Goal: Browse casually

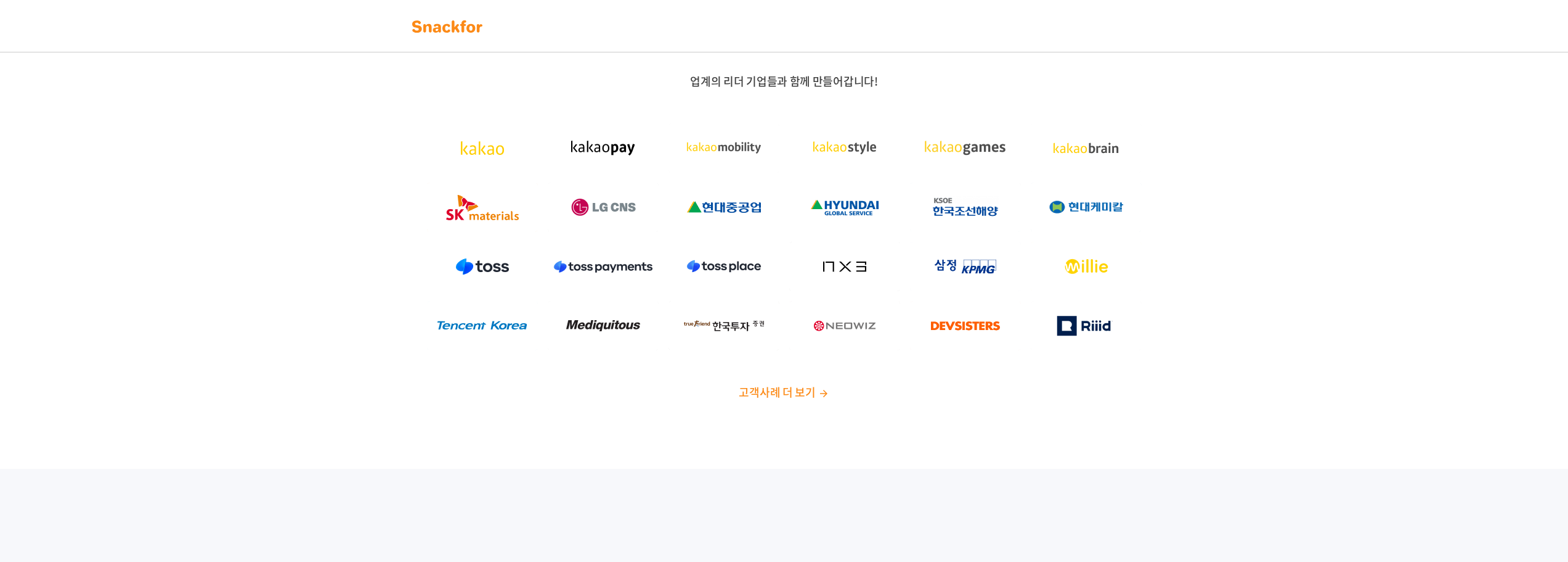
click at [466, 21] on img at bounding box center [446, 26] width 78 height 20
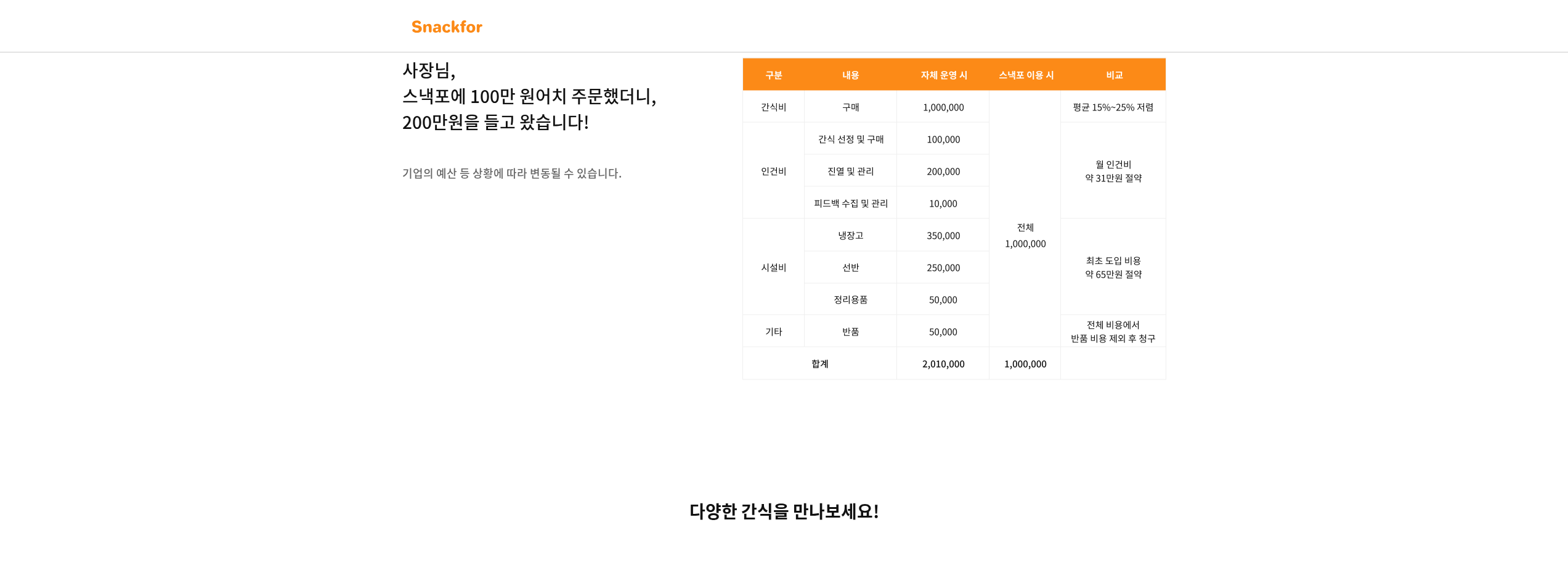
scroll to position [1541, 0]
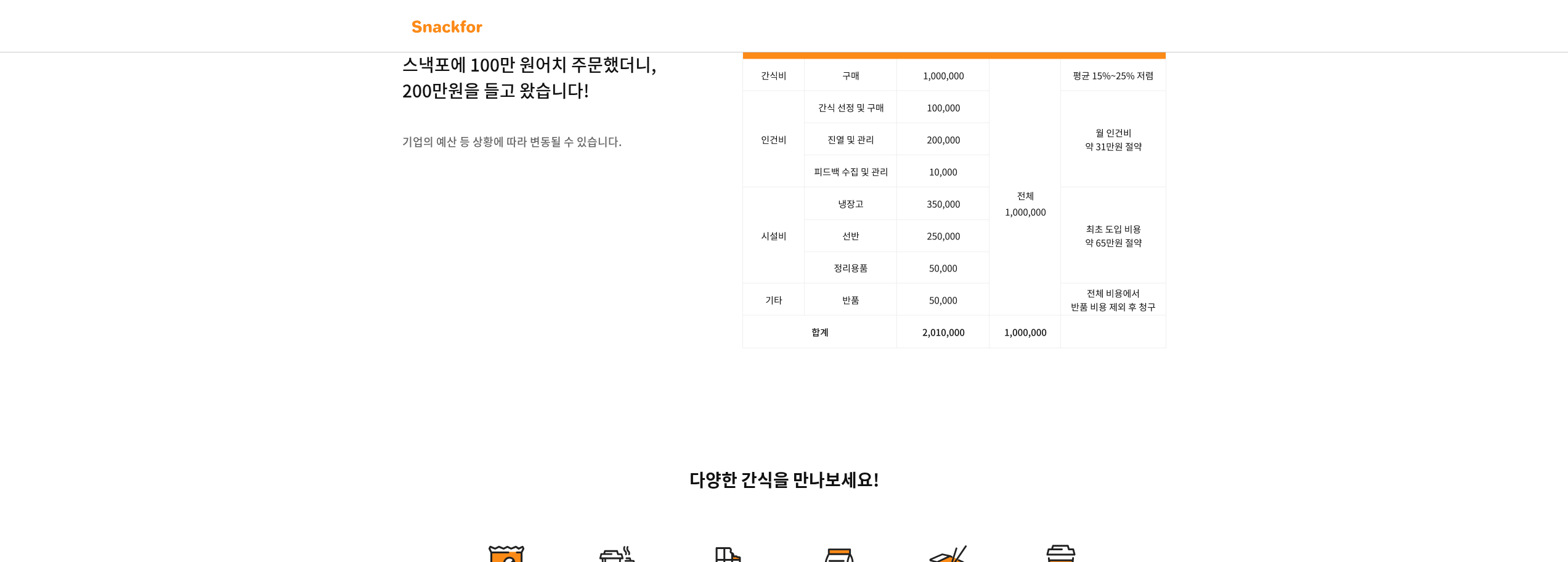
click at [375, 404] on div "사장님, 스낵포에 100만 원어치 주문했더니, 200만원을 들고 왔습니다! 기업의 예산 등 상황에 따라 변동될 수 있습니다. 서비스 문의하기" at bounding box center [784, 187] width 1568 height 441
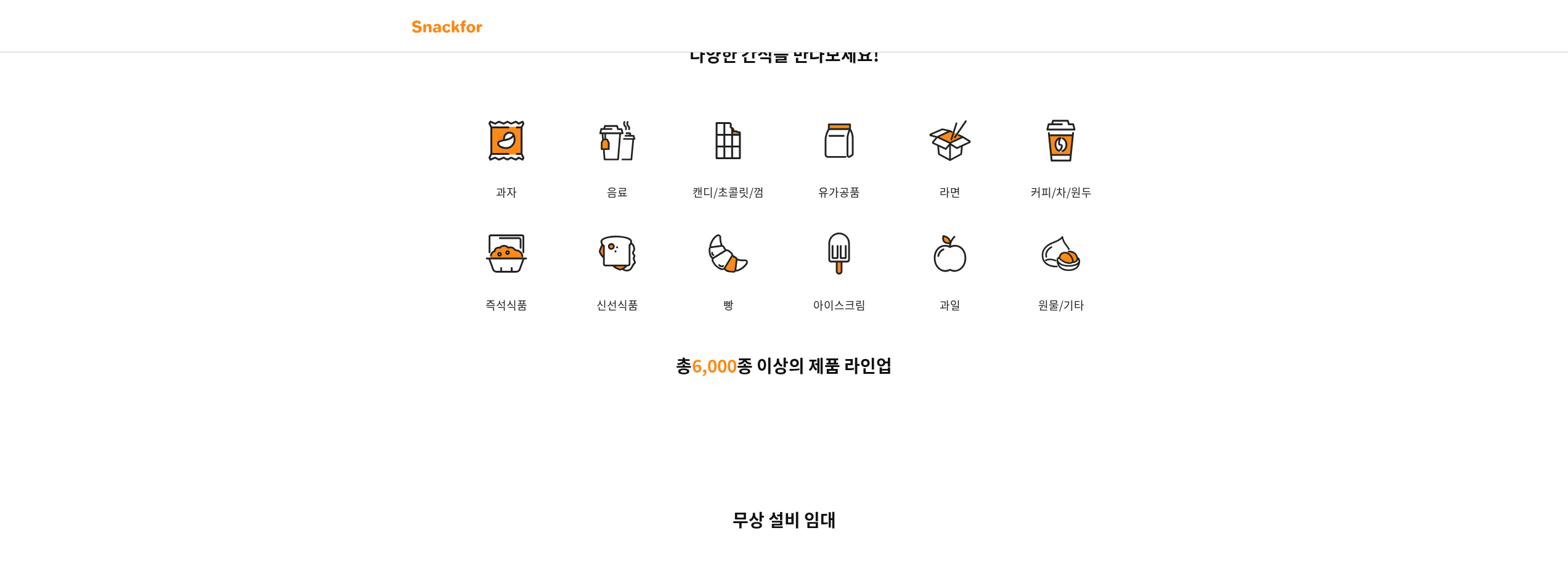
scroll to position [1973, 0]
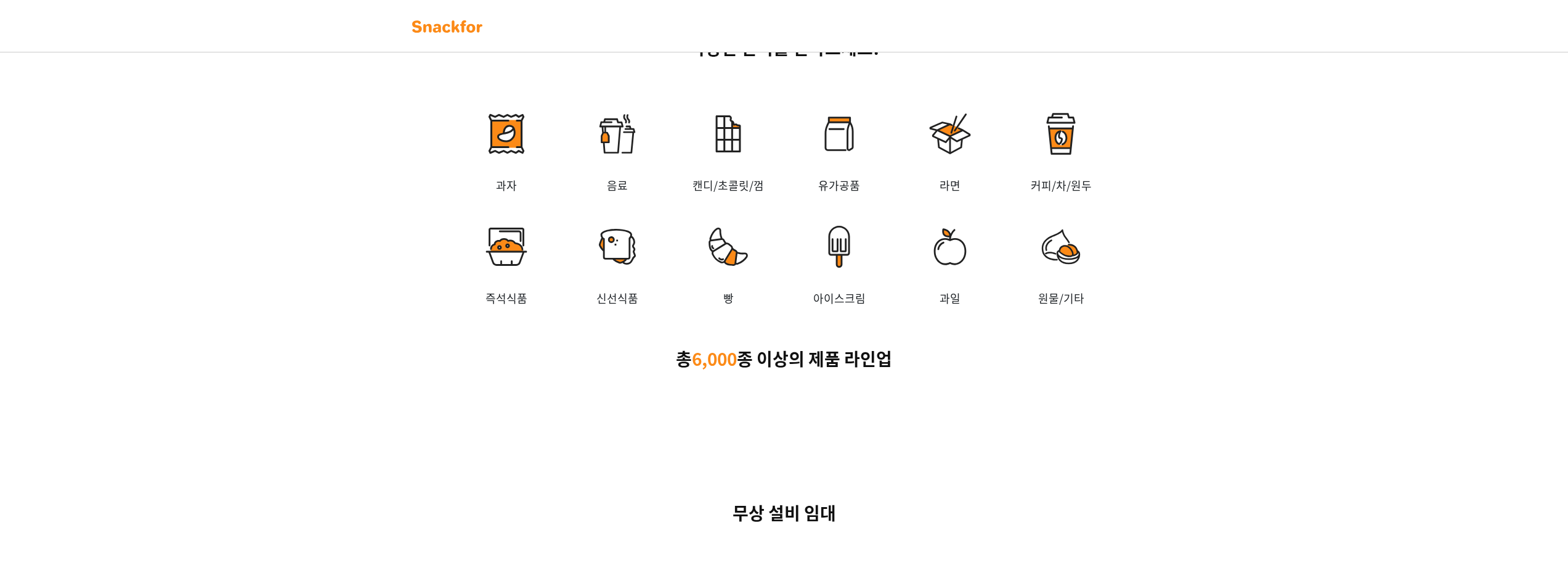
click at [443, 29] on img at bounding box center [446, 26] width 78 height 20
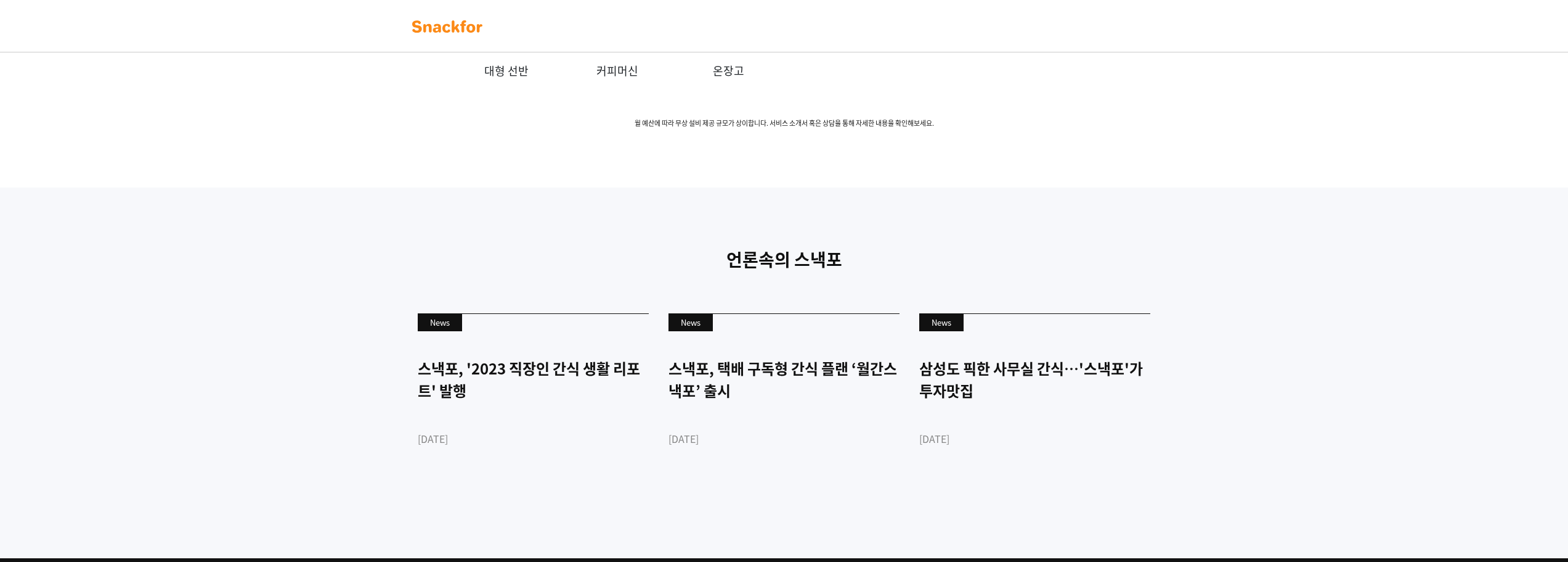
scroll to position [2904, 0]
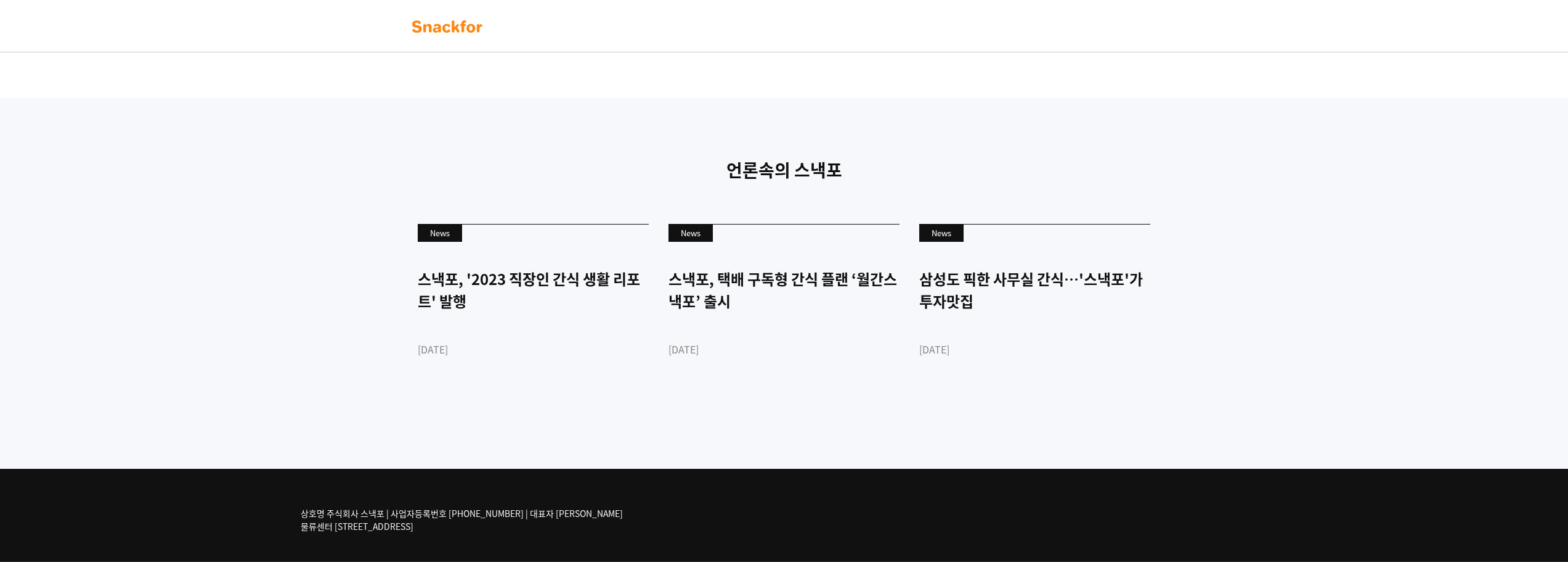
click at [364, 361] on div "언론속의 스낵포 News 스낵포, '2023 직장인 간식 생활 리포트' 발행 2023-03-28 News 스낵포, 택배 구독형 간식 플랜 ‘월…" at bounding box center [784, 283] width 1568 height 371
